Goal: Task Accomplishment & Management: Complete application form

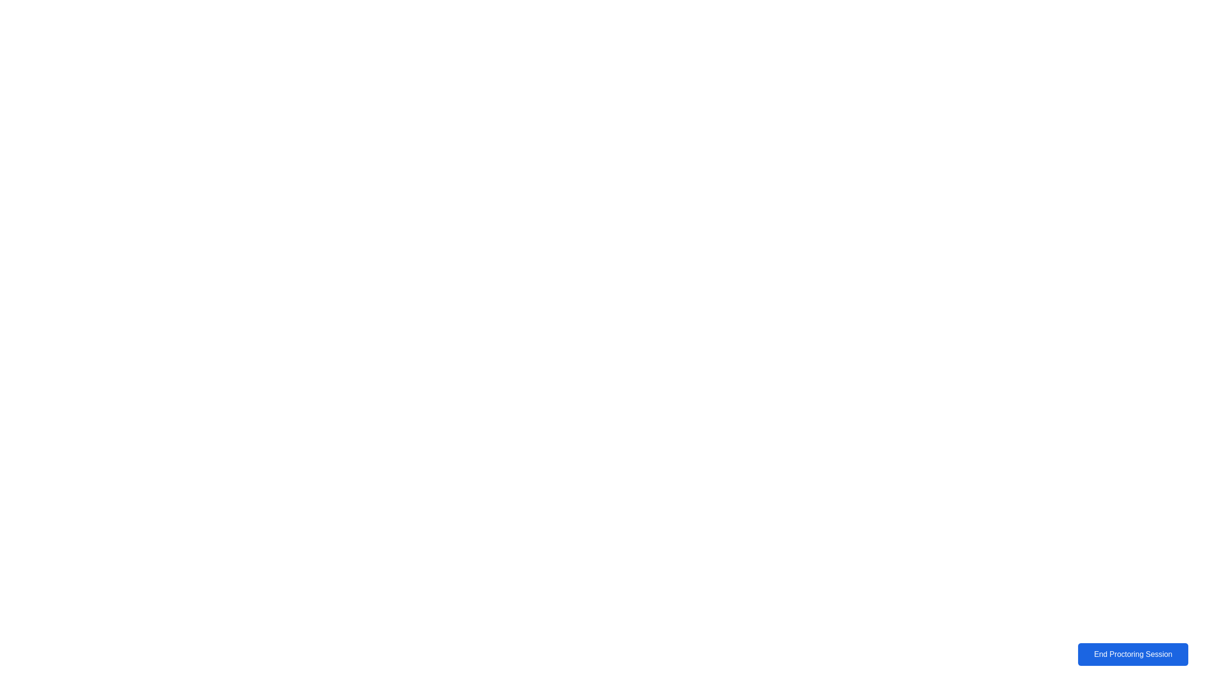
click at [1118, 654] on div "End Proctoring Session" at bounding box center [1133, 654] width 105 height 9
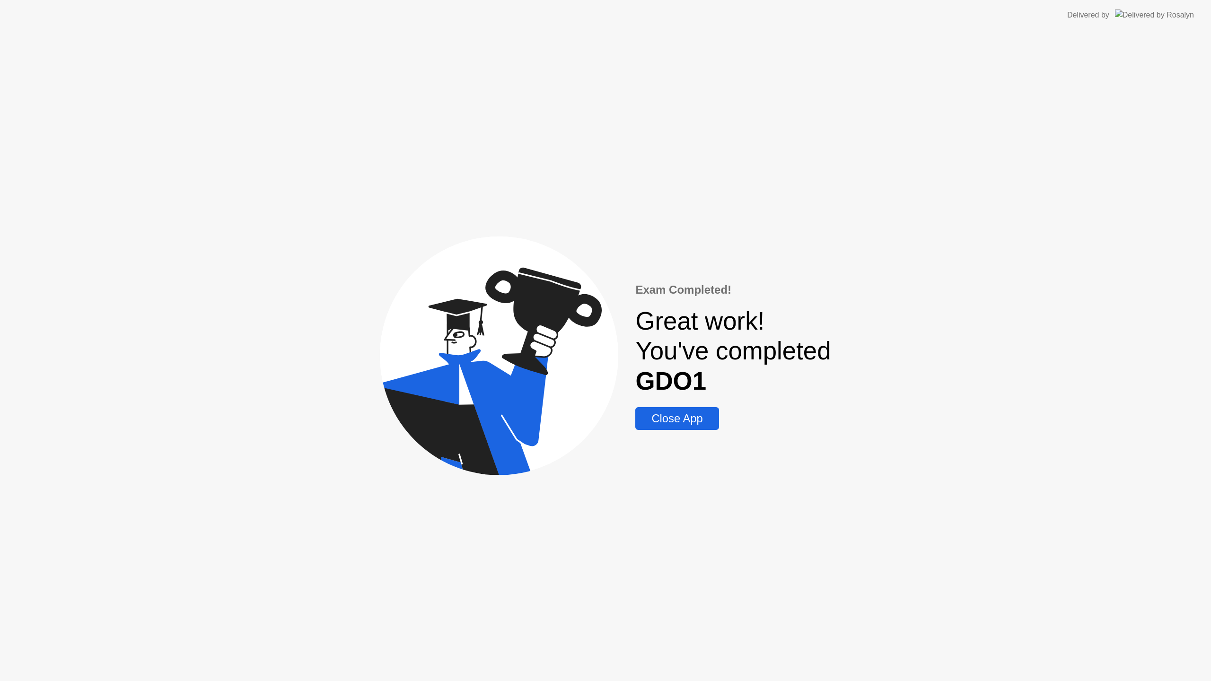
click at [697, 421] on div "Close App" at bounding box center [677, 418] width 78 height 13
